Goal: Navigation & Orientation: Find specific page/section

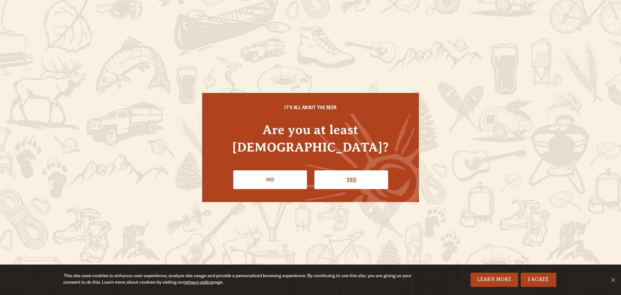
click at [344, 170] on link "Yes" at bounding box center [351, 179] width 74 height 19
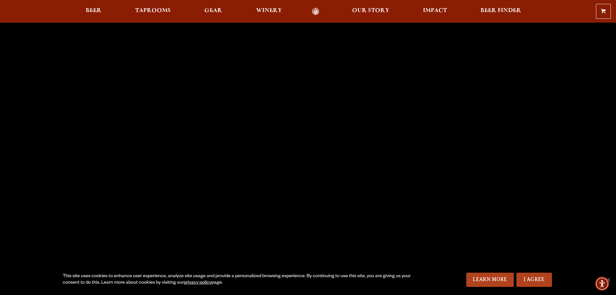
scroll to position [36, 0]
click at [152, 12] on span "Taprooms" at bounding box center [153, 10] width 36 height 5
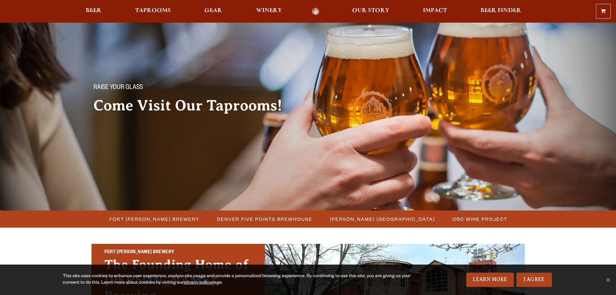
scroll to position [103, 0]
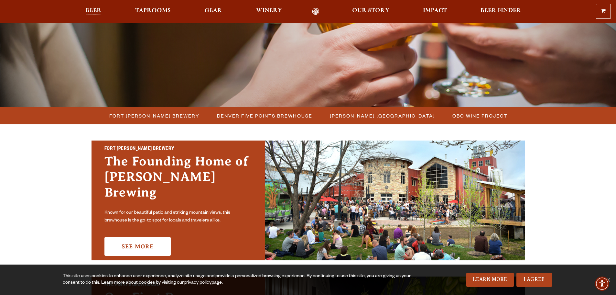
click at [99, 9] on span "Beer" at bounding box center [94, 10] width 16 height 5
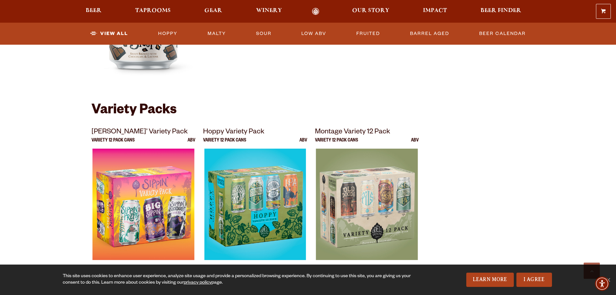
scroll to position [1206, 0]
